Goal: Task Accomplishment & Management: Manage account settings

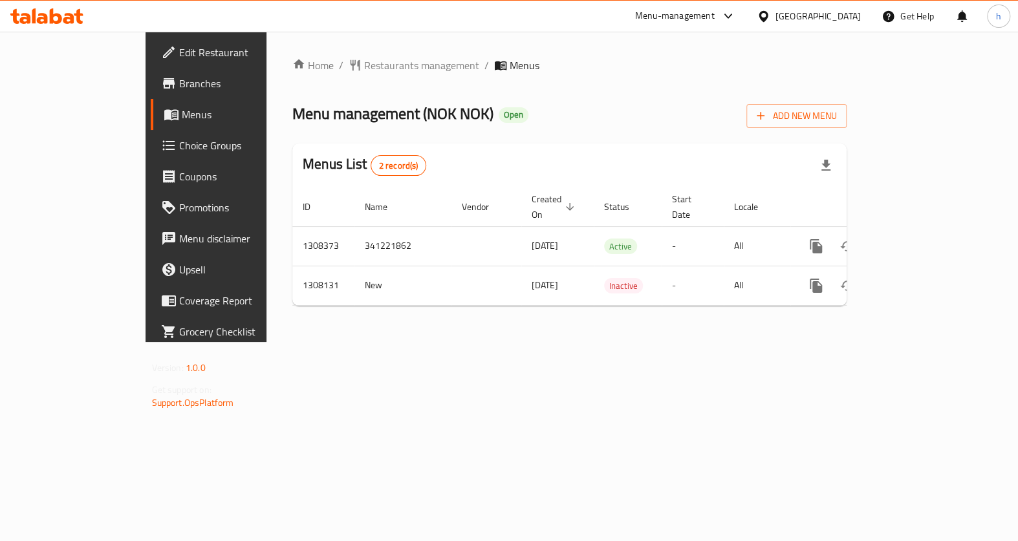
click at [179, 149] on span "Choice Groups" at bounding box center [242, 146] width 126 height 16
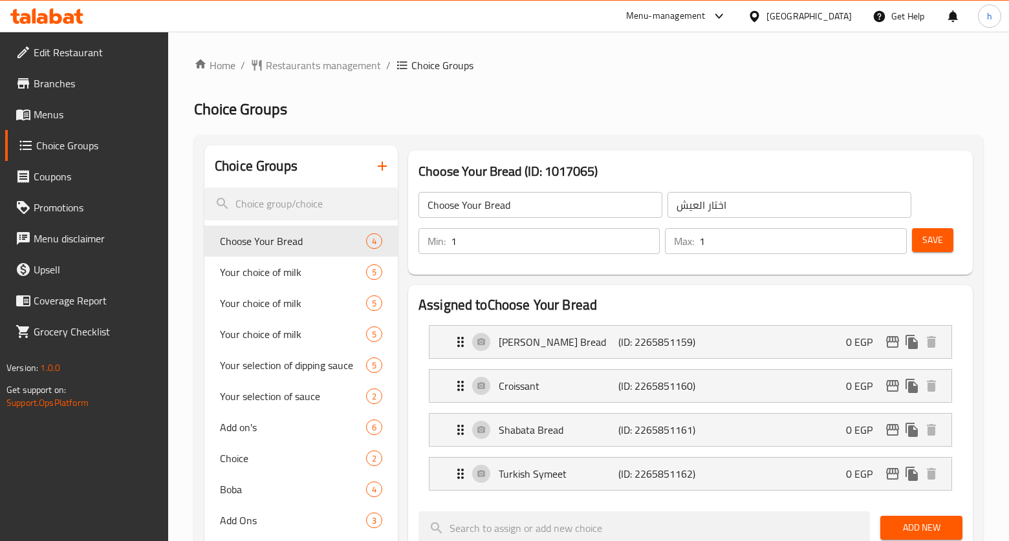
click at [279, 206] on input "search" at bounding box center [300, 204] width 193 height 33
click at [345, 207] on input "search" at bounding box center [300, 204] width 193 height 33
paste input "White Mocha Blended"
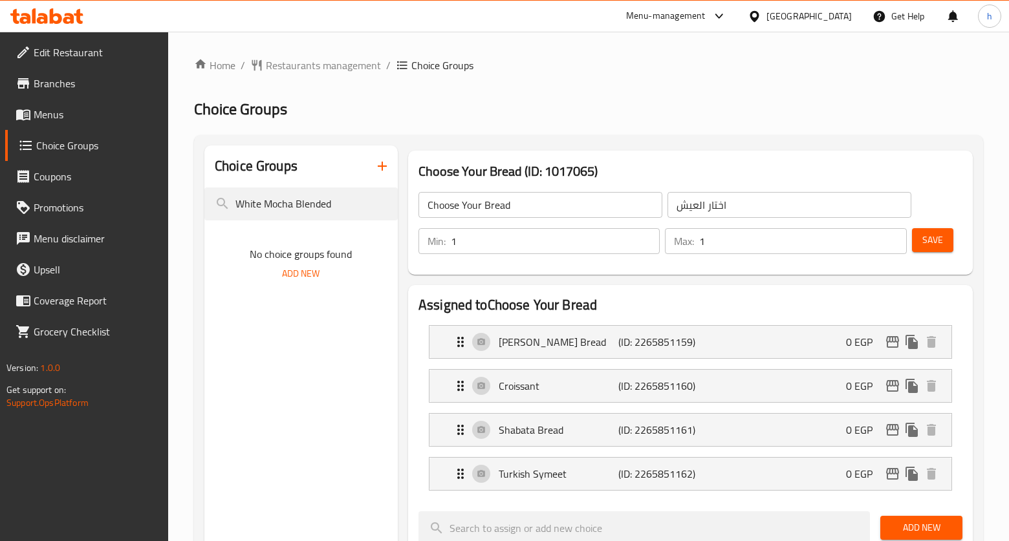
type input "White Mocha Blended"
click at [34, 120] on span "Menus" at bounding box center [96, 115] width 125 height 16
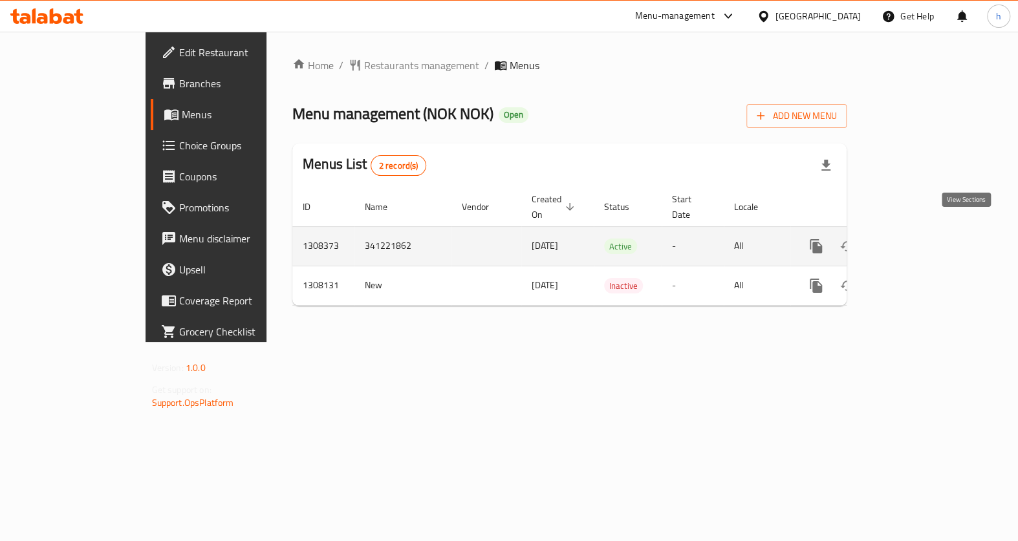
click at [917, 239] on icon "enhanced table" at bounding box center [910, 247] width 16 height 16
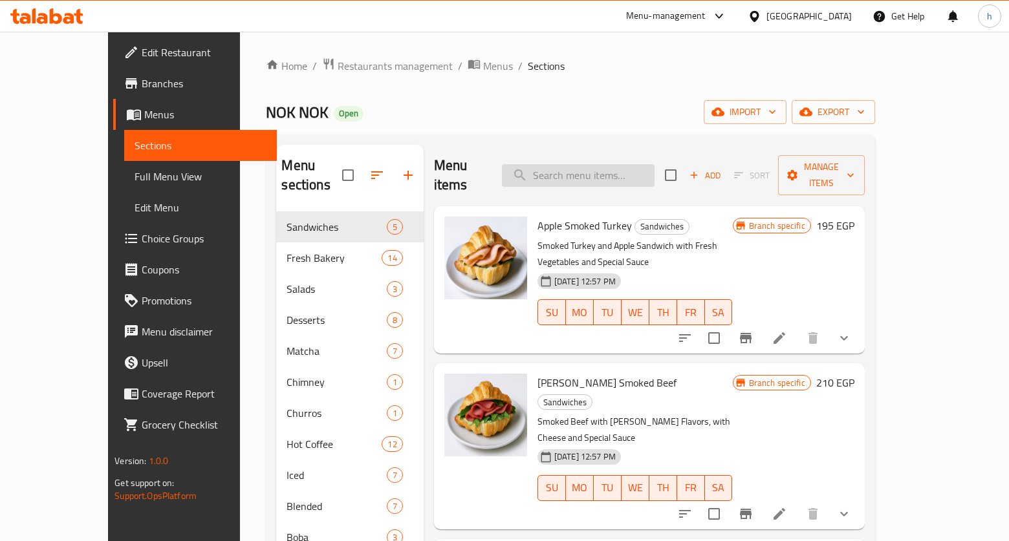
click at [640, 168] on input "search" at bounding box center [578, 175] width 153 height 23
paste input "White Mocha Blended"
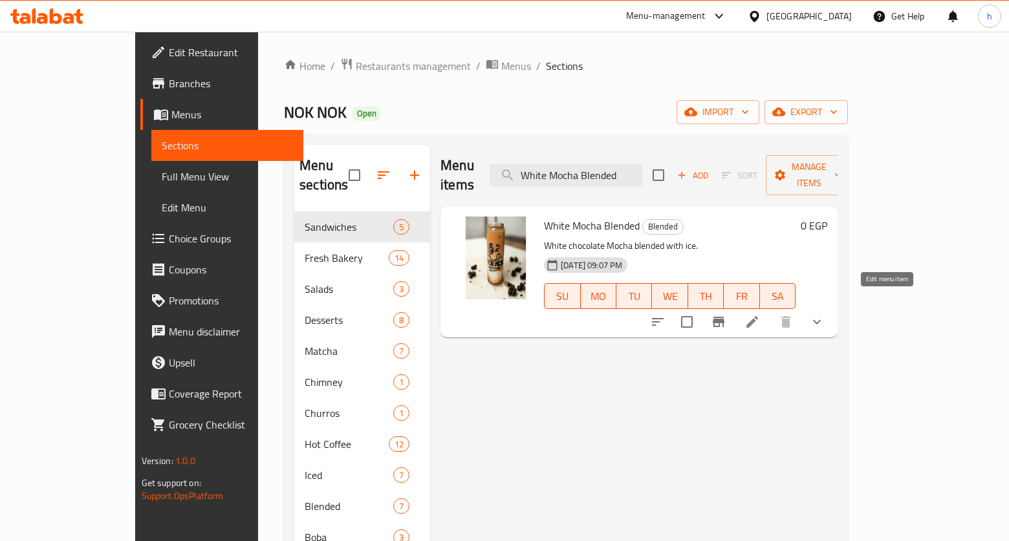
type input "White Mocha Blended"
click at [758, 316] on icon at bounding box center [752, 322] width 12 height 12
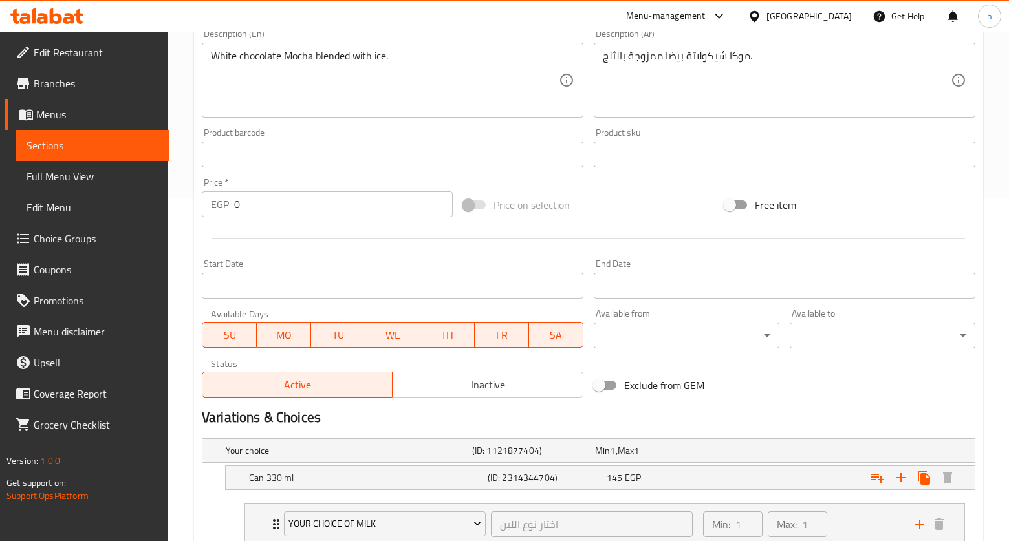
scroll to position [337, 0]
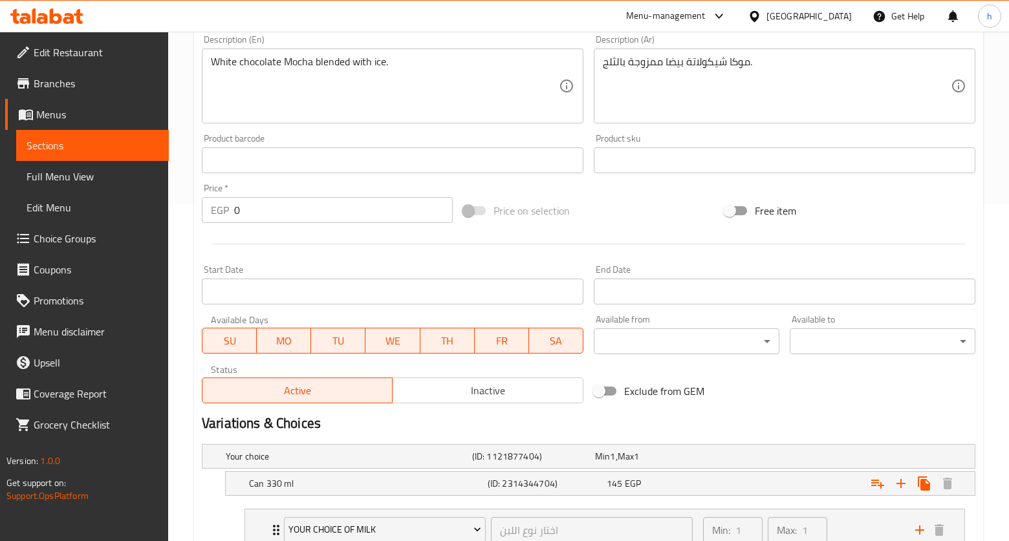
click at [70, 113] on span "Menus" at bounding box center [97, 115] width 122 height 16
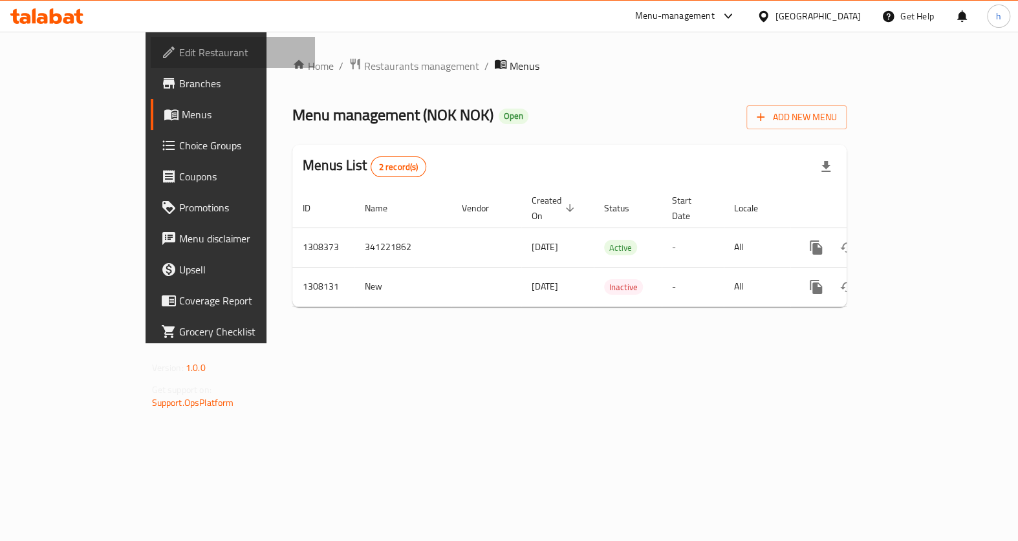
click at [179, 60] on span "Edit Restaurant" at bounding box center [242, 53] width 126 height 16
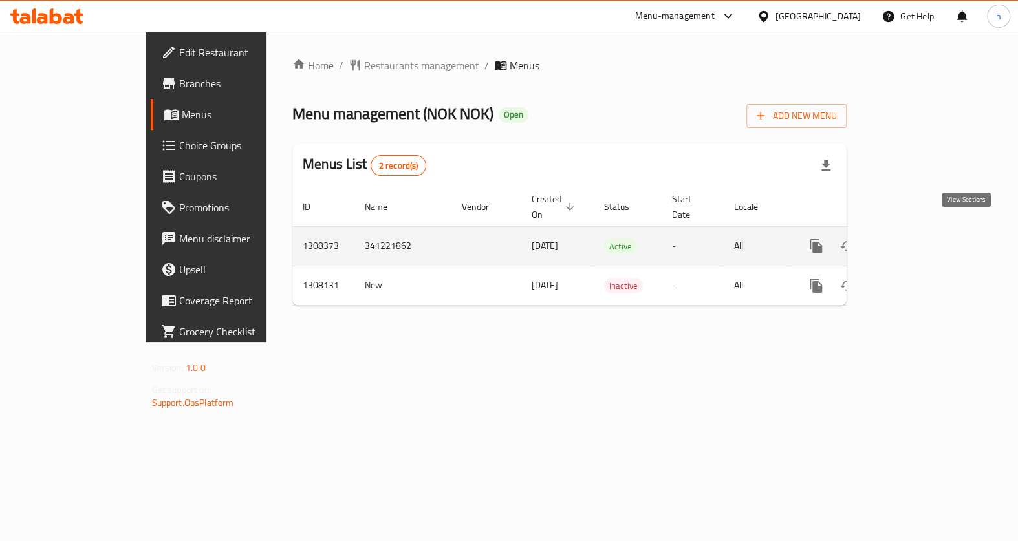
click at [917, 239] on icon "enhanced table" at bounding box center [910, 247] width 16 height 16
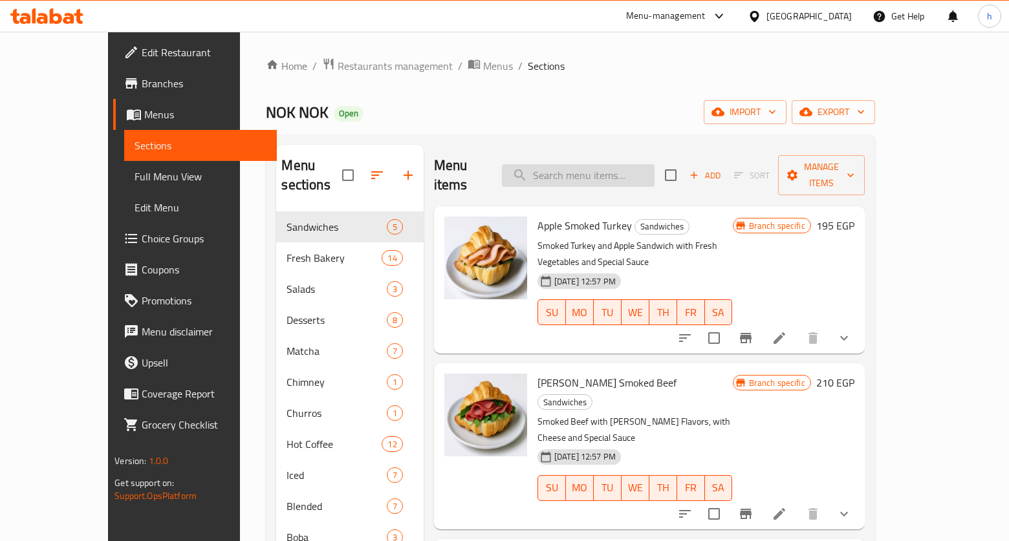
click at [655, 164] on input "search" at bounding box center [578, 175] width 153 height 23
paste input "White Mocha Blended"
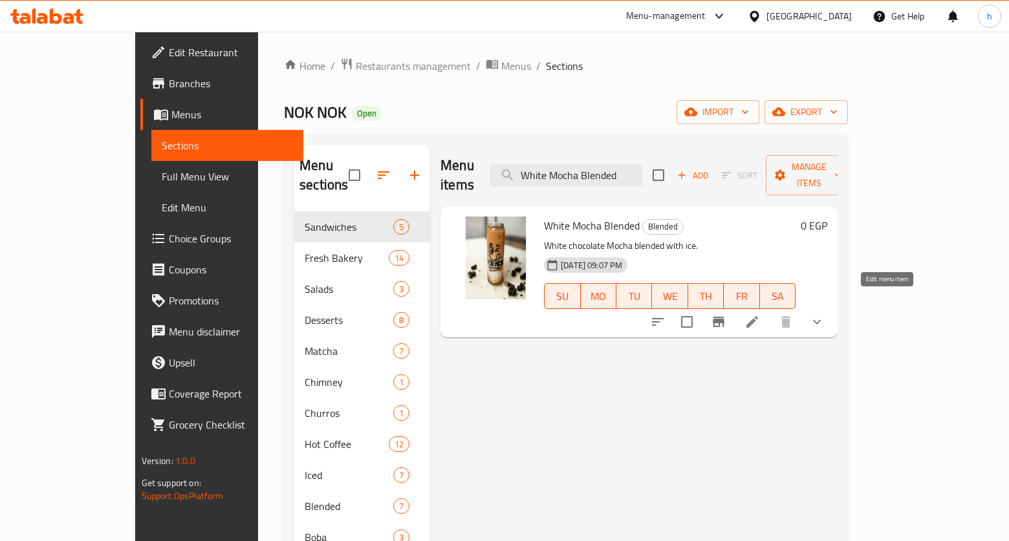
type input "White Mocha Blended"
click at [758, 316] on icon at bounding box center [752, 322] width 12 height 12
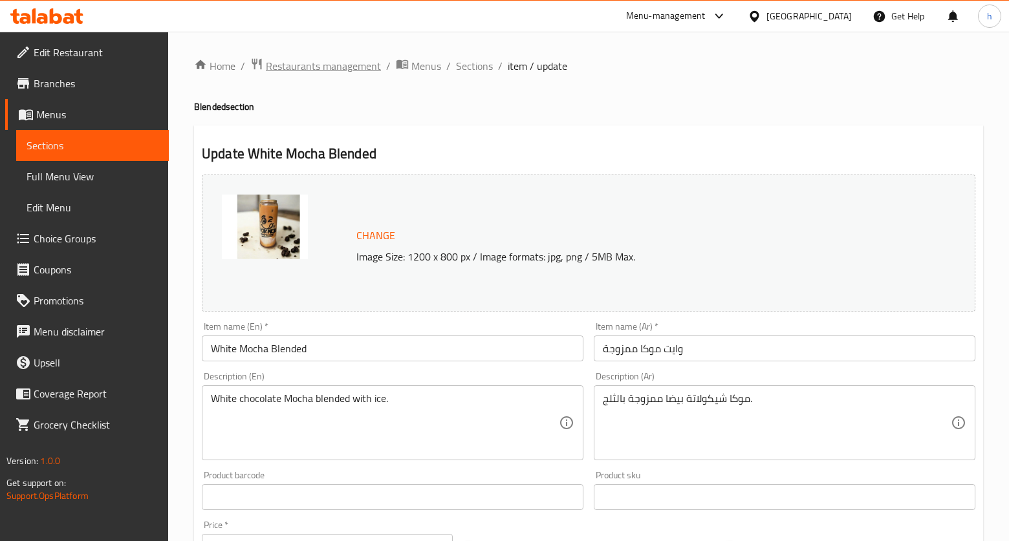
click at [349, 61] on span "Restaurants management" at bounding box center [323, 66] width 115 height 16
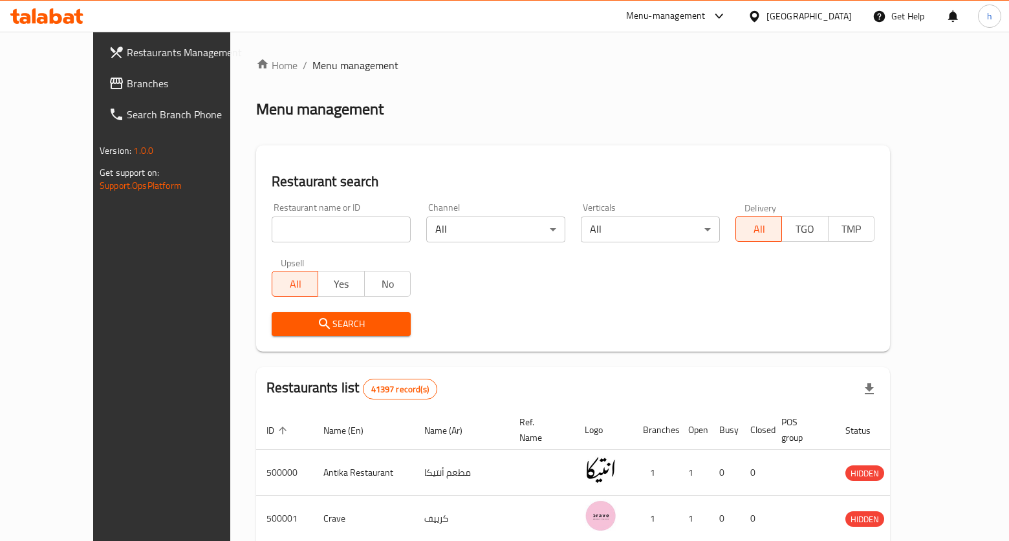
click at [127, 80] on span "Branches" at bounding box center [189, 84] width 125 height 16
